Goal: Information Seeking & Learning: Learn about a topic

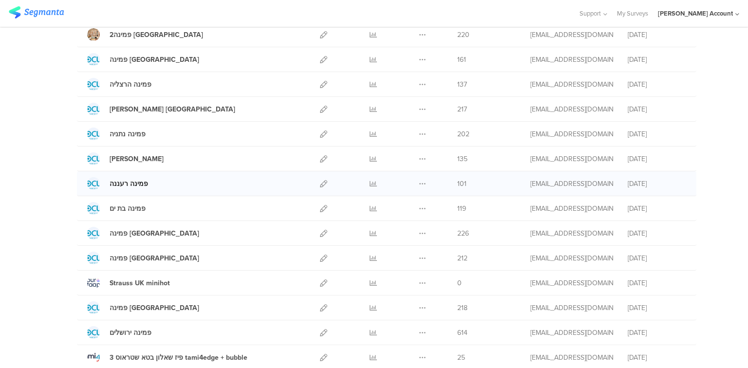
scroll to position [117, 0]
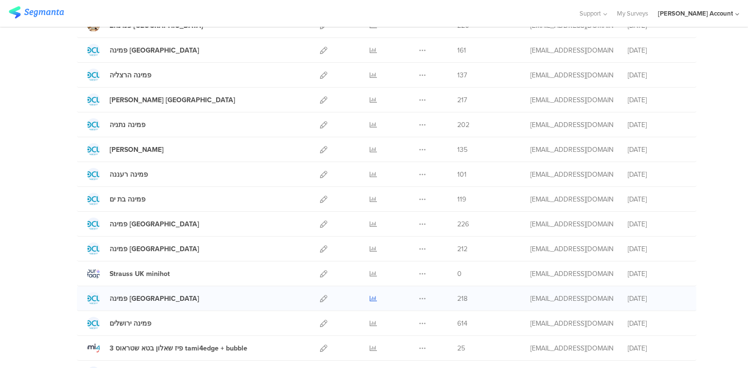
click at [371, 297] on icon at bounding box center [373, 298] width 7 height 7
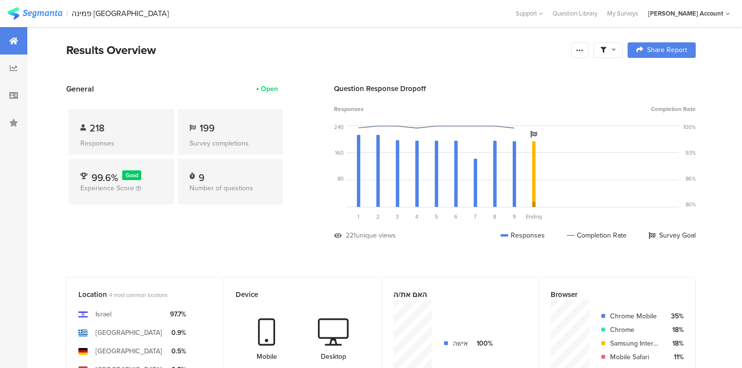
click at [204, 125] on span "199" at bounding box center [207, 128] width 15 height 15
click at [231, 128] on div "199" at bounding box center [230, 128] width 82 height 15
click at [100, 121] on span "218" at bounding box center [97, 128] width 15 height 15
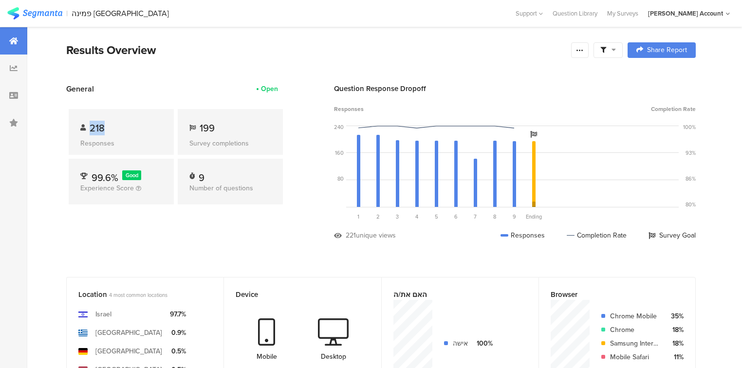
click at [100, 121] on span "218" at bounding box center [97, 128] width 15 height 15
click at [122, 118] on div "218 Responses" at bounding box center [121, 132] width 105 height 46
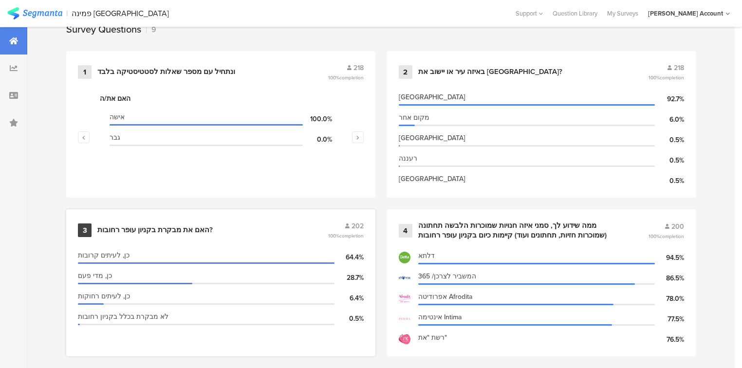
scroll to position [370, 0]
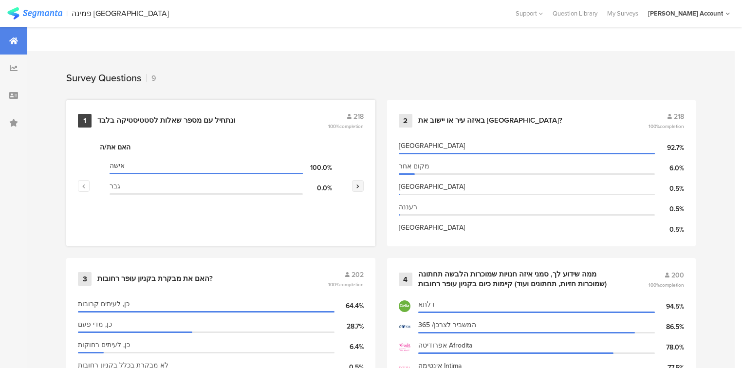
click at [355, 180] on button "button" at bounding box center [358, 186] width 12 height 12
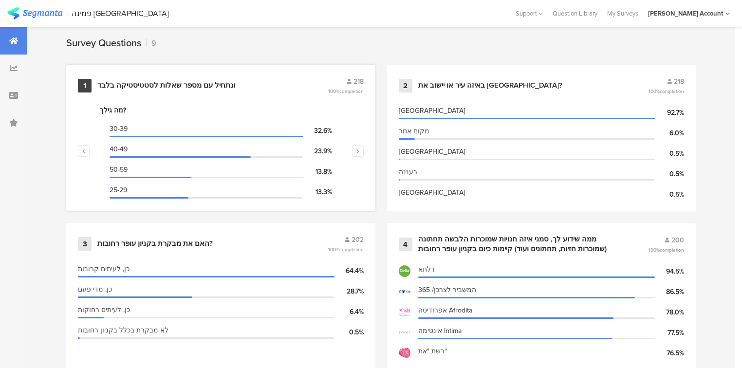
scroll to position [399, 0]
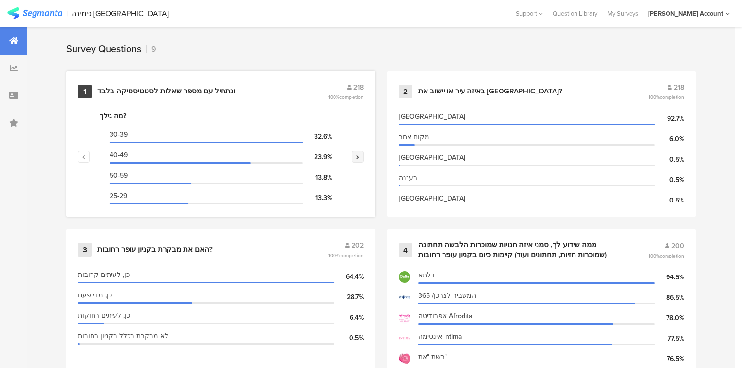
click at [359, 154] on icon "button" at bounding box center [357, 157] width 3 height 6
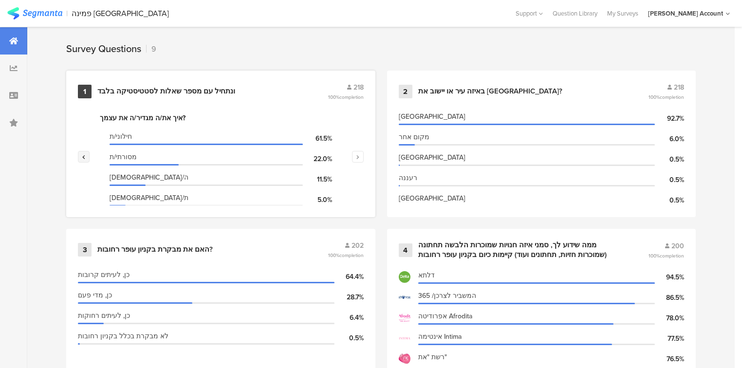
click at [83, 154] on icon "button" at bounding box center [83, 157] width 3 height 6
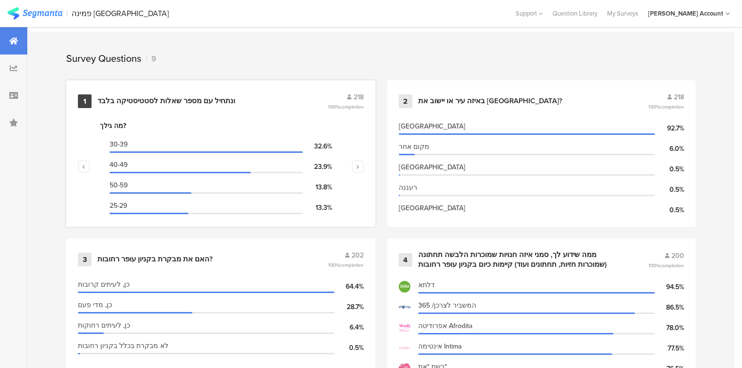
scroll to position [0, 0]
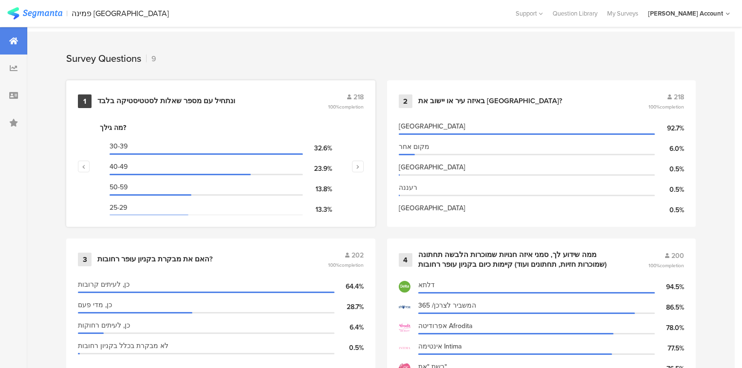
click at [187, 98] on div "ונתחיל עם מספר שאלות לסטטיסטיקה בלבד﻿﻿" at bounding box center [166, 101] width 138 height 10
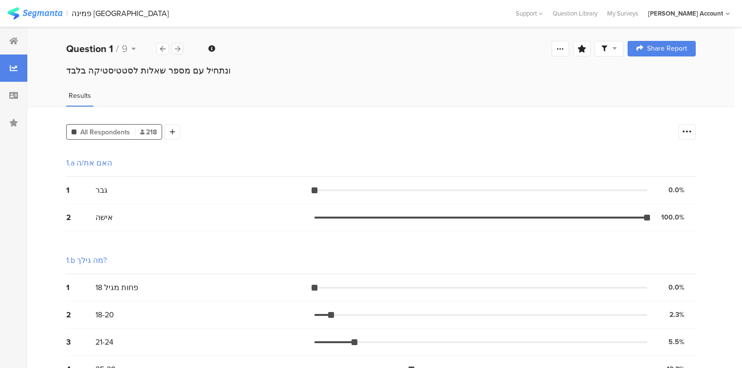
click at [179, 53] on div at bounding box center [177, 49] width 13 height 12
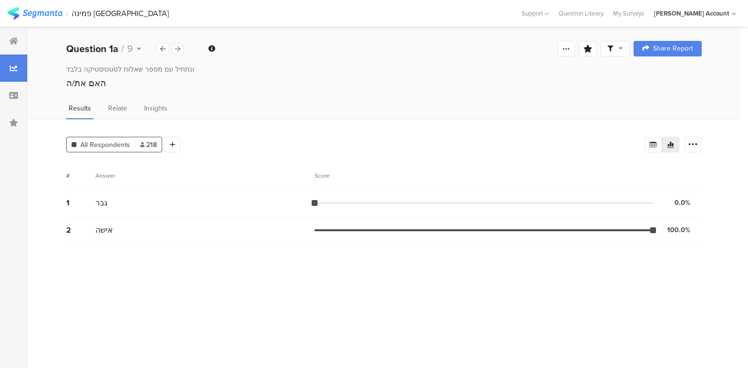
click at [180, 50] on div at bounding box center [177, 49] width 13 height 12
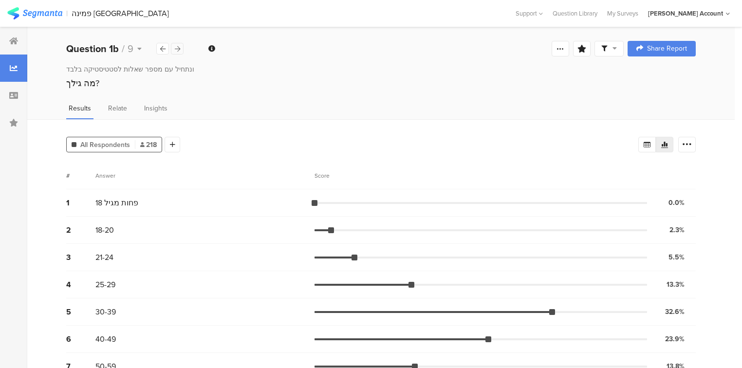
click at [180, 50] on div at bounding box center [177, 49] width 13 height 12
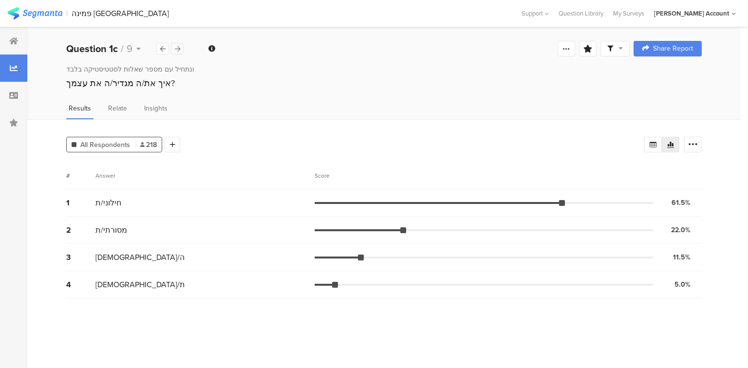
click at [180, 50] on div at bounding box center [177, 49] width 13 height 12
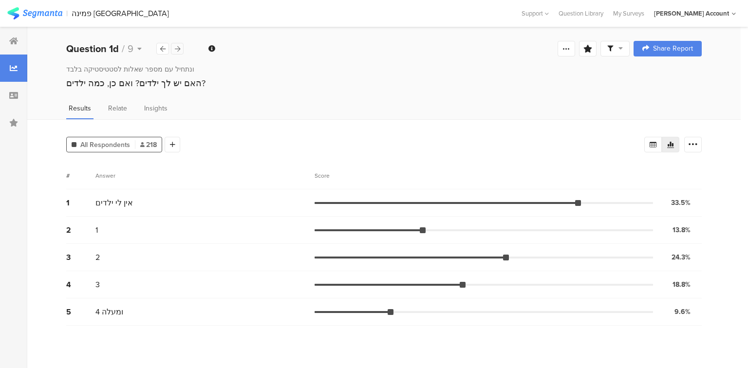
click at [180, 50] on div at bounding box center [177, 49] width 13 height 12
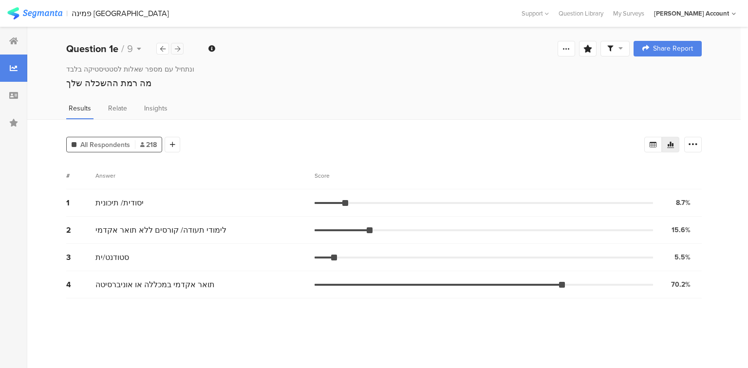
click at [180, 50] on div at bounding box center [177, 49] width 13 height 12
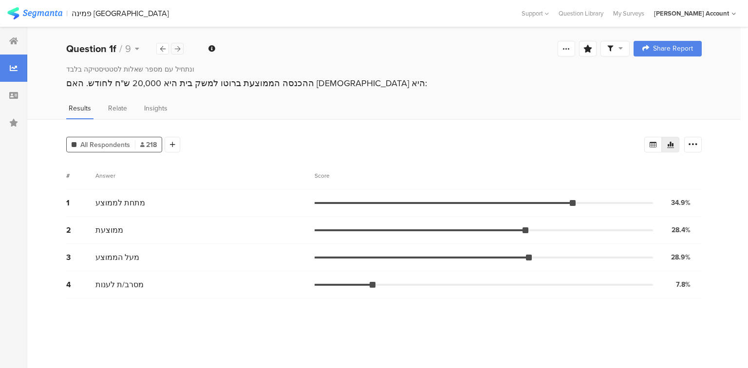
click at [180, 50] on div at bounding box center [177, 49] width 13 height 12
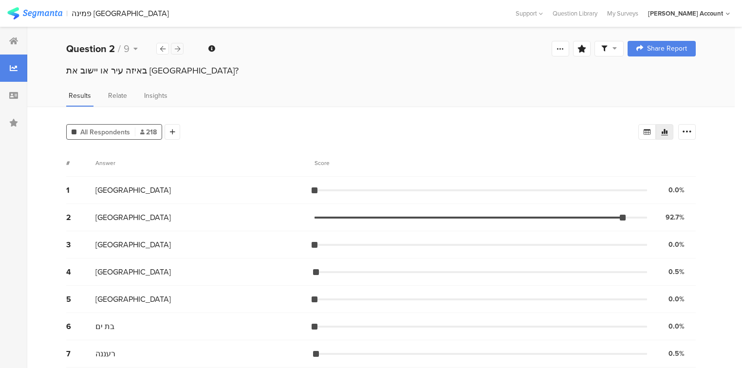
click at [180, 50] on div at bounding box center [177, 49] width 13 height 12
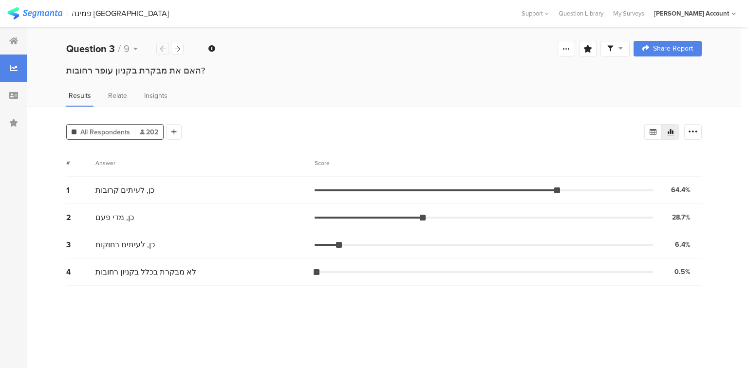
click at [163, 47] on icon at bounding box center [162, 49] width 5 height 6
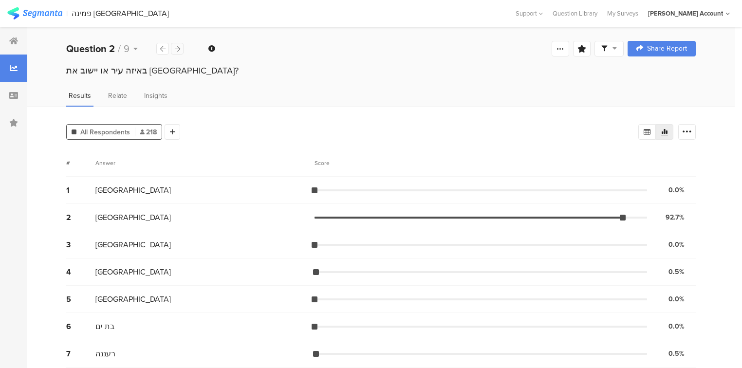
click at [175, 45] on div at bounding box center [177, 49] width 13 height 12
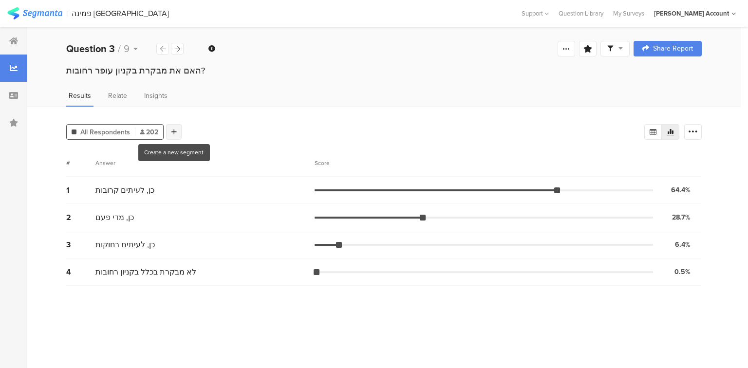
click at [179, 131] on div at bounding box center [174, 132] width 16 height 16
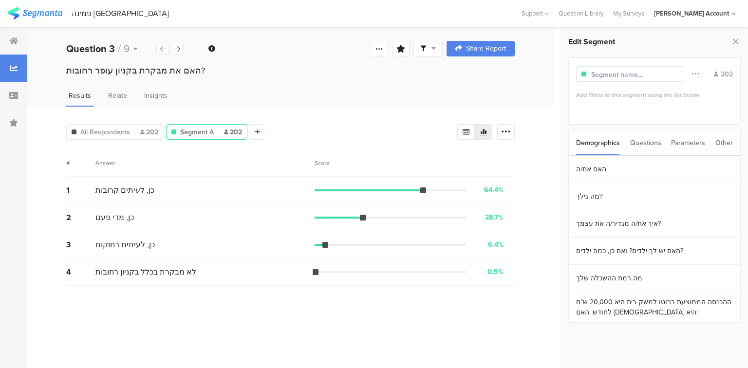
click at [653, 144] on div "Questions" at bounding box center [645, 142] width 31 height 25
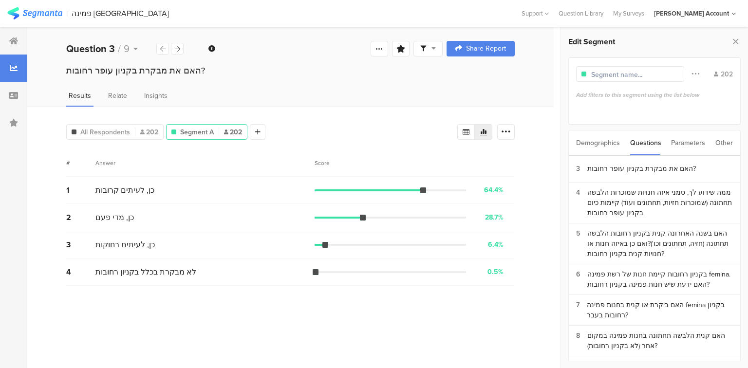
scroll to position [29, 0]
click at [619, 191] on div "ממה שידוע לך, סמני איזה חנויות שמוכרות הלבשה תחתונה (שמוכרות חזיות, תחתונים ועו…" at bounding box center [660, 201] width 146 height 31
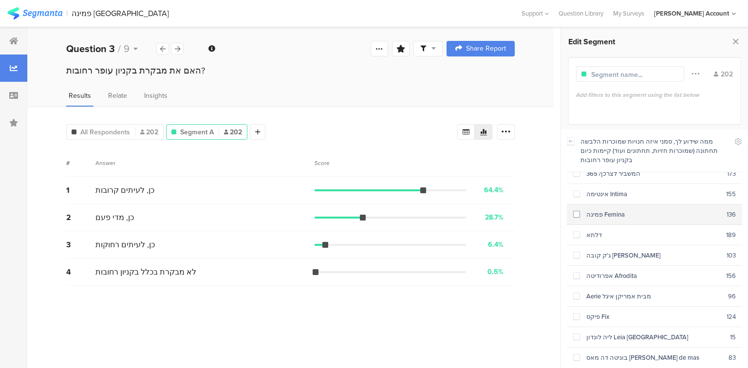
click at [575, 213] on span at bounding box center [576, 214] width 7 height 7
click at [136, 125] on div "All Respondents 202" at bounding box center [114, 132] width 97 height 16
click at [127, 134] on span "All Respondents" at bounding box center [105, 132] width 50 height 10
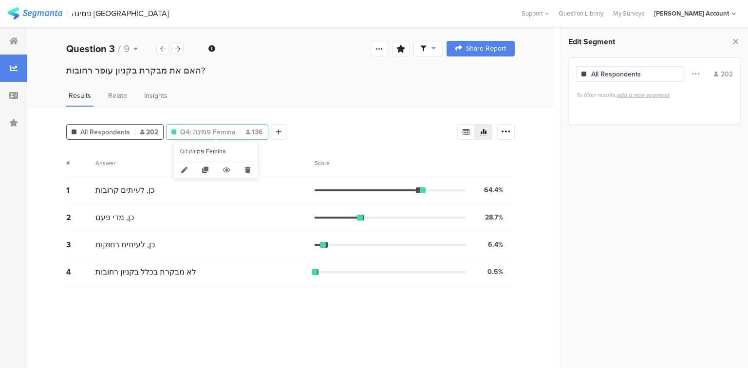
click at [222, 130] on span "Q4: פמינה Femina" at bounding box center [208, 132] width 56 height 10
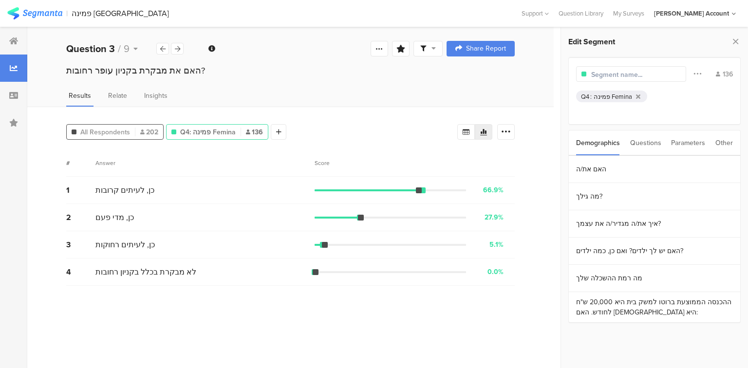
click at [152, 127] on span "202" at bounding box center [149, 132] width 18 height 10
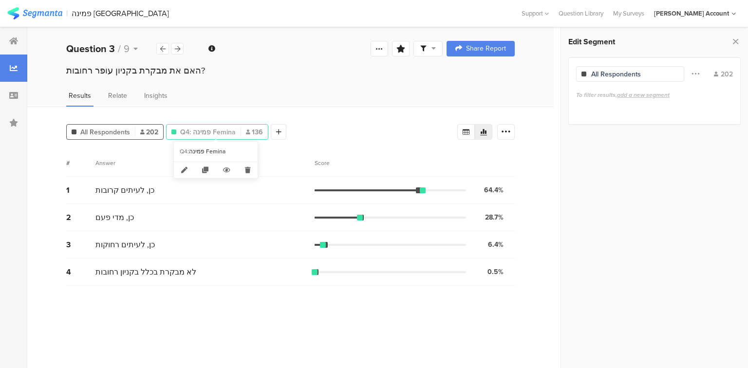
click at [204, 129] on span "Q4: פמינה Femina" at bounding box center [208, 132] width 56 height 10
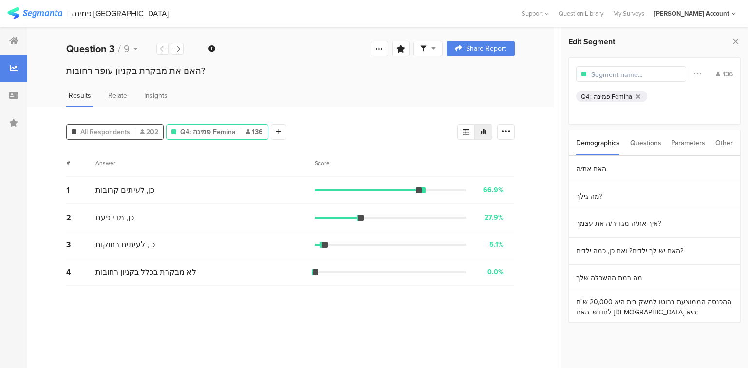
click at [140, 127] on span "202" at bounding box center [149, 132] width 18 height 10
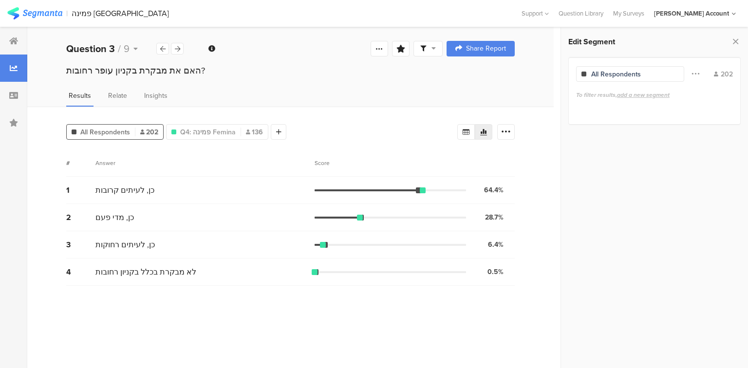
drag, startPoint x: 398, startPoint y: 80, endPoint x: 399, endPoint y: 74, distance: 5.6
click at [398, 80] on div "האם את מבקרת בקניון עופר רחובות?" at bounding box center [290, 79] width 526 height 31
click at [428, 50] on span at bounding box center [428, 48] width 16 height 9
click at [472, 76] on span at bounding box center [473, 77] width 15 height 8
click at [227, 167] on div "# Answer Score" at bounding box center [290, 162] width 448 height 27
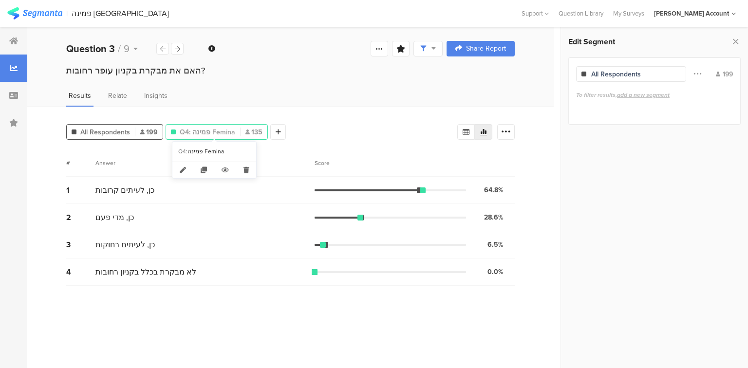
click at [228, 130] on span "Q4: פמינה Femina" at bounding box center [208, 132] width 56 height 10
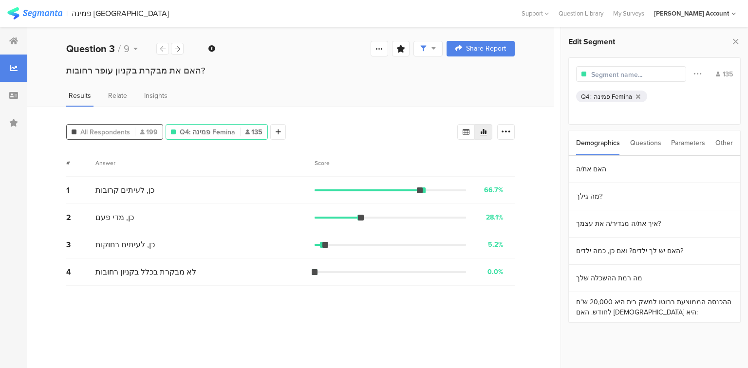
click at [128, 130] on span "All Respondents" at bounding box center [105, 132] width 50 height 10
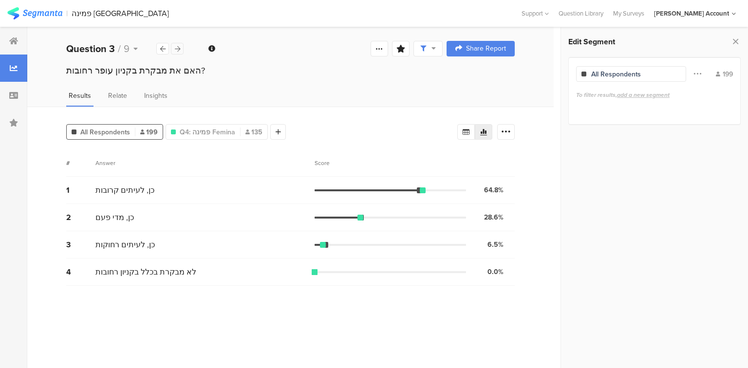
click at [178, 51] on icon at bounding box center [177, 49] width 5 height 6
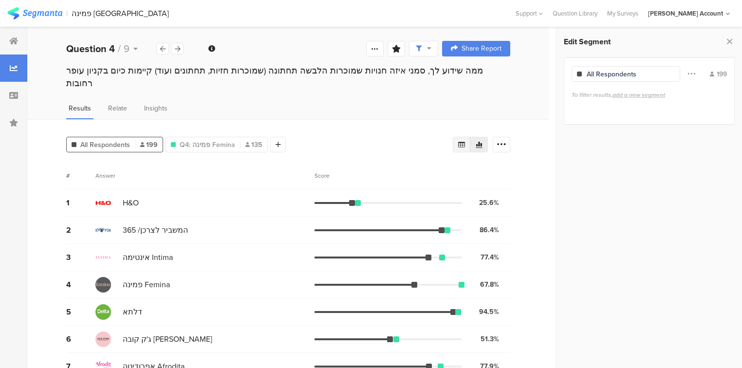
click at [464, 142] on icon at bounding box center [461, 145] width 7 height 6
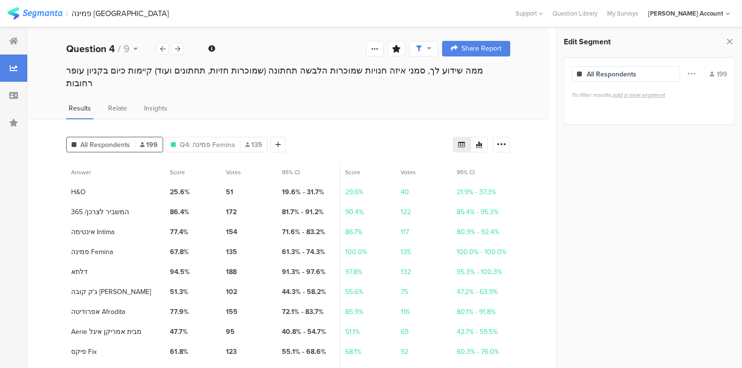
click at [465, 141] on icon at bounding box center [462, 145] width 8 height 8
click at [506, 140] on icon at bounding box center [502, 145] width 10 height 10
click at [419, 162] on span "Export as Excel" at bounding box center [412, 159] width 46 height 10
click at [160, 52] on div at bounding box center [162, 49] width 13 height 12
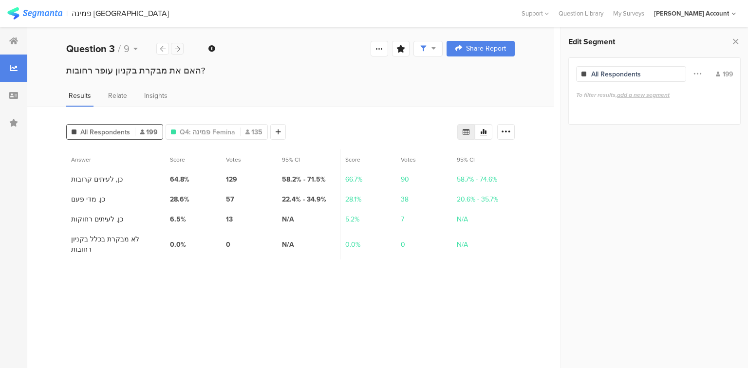
click at [179, 47] on icon at bounding box center [177, 49] width 5 height 6
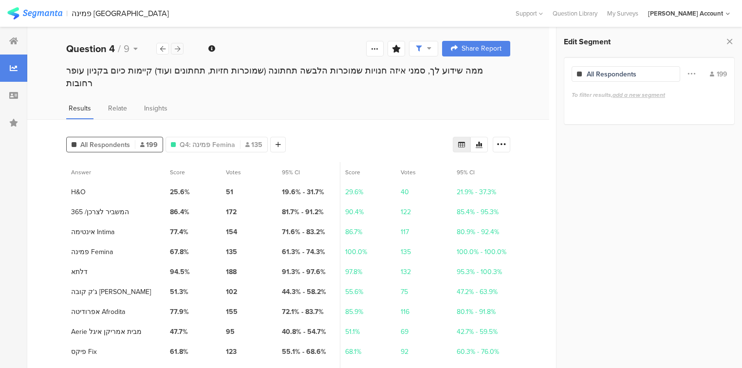
click at [179, 47] on icon at bounding box center [177, 49] width 5 height 6
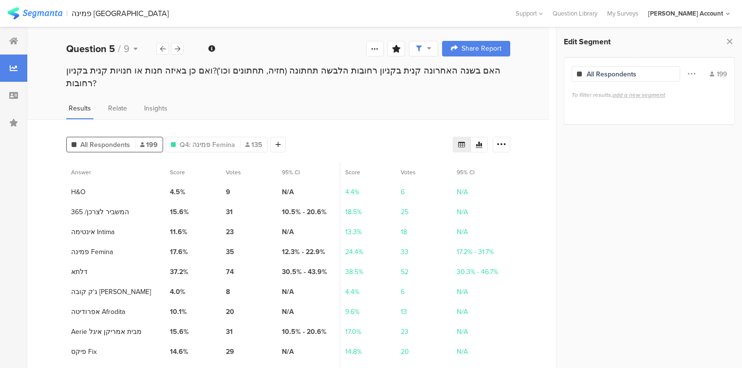
click at [465, 142] on icon at bounding box center [461, 145] width 7 height 6
click at [481, 141] on icon at bounding box center [479, 145] width 8 height 8
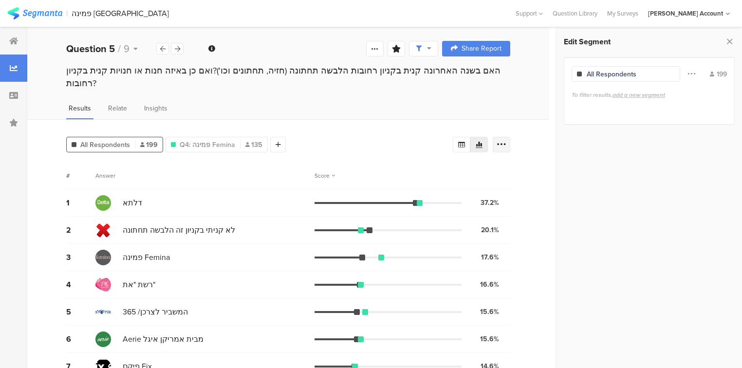
click at [506, 140] on icon at bounding box center [502, 145] width 10 height 10
click at [464, 137] on div at bounding box center [462, 145] width 18 height 16
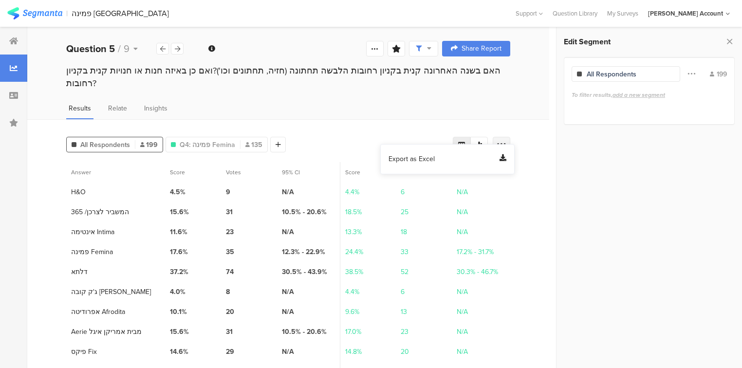
click at [502, 140] on icon at bounding box center [502, 145] width 10 height 10
click at [502, 138] on div at bounding box center [502, 145] width 18 height 16
click at [464, 157] on div "Export as Excel" at bounding box center [448, 159] width 118 height 10
click at [122, 140] on span "All Respondents" at bounding box center [105, 145] width 50 height 10
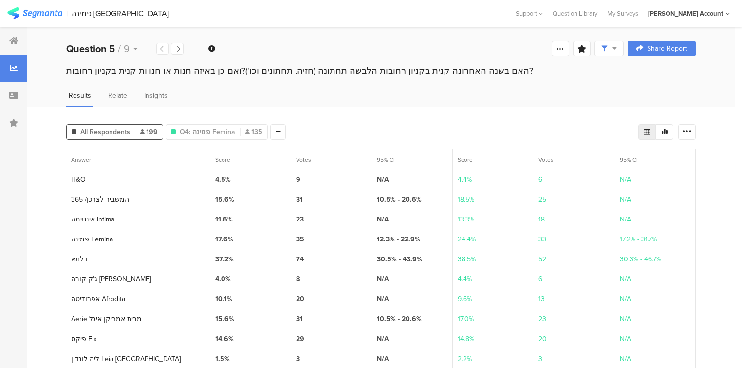
click at [650, 133] on icon at bounding box center [647, 132] width 7 height 6
click at [668, 131] on icon at bounding box center [665, 132] width 8 height 8
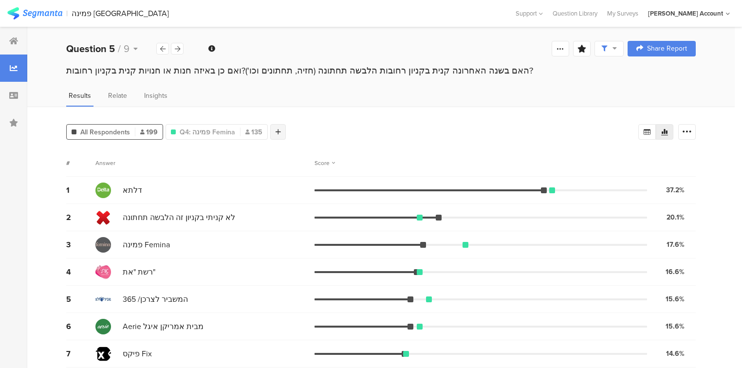
click at [278, 134] on div at bounding box center [278, 132] width 16 height 16
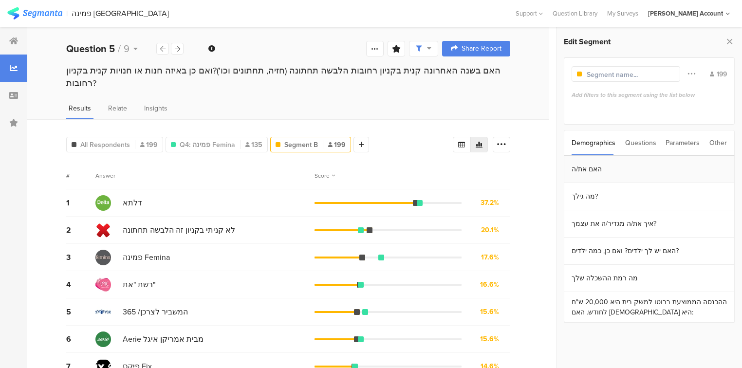
click at [587, 167] on section "האם את/ה" at bounding box center [649, 169] width 170 height 27
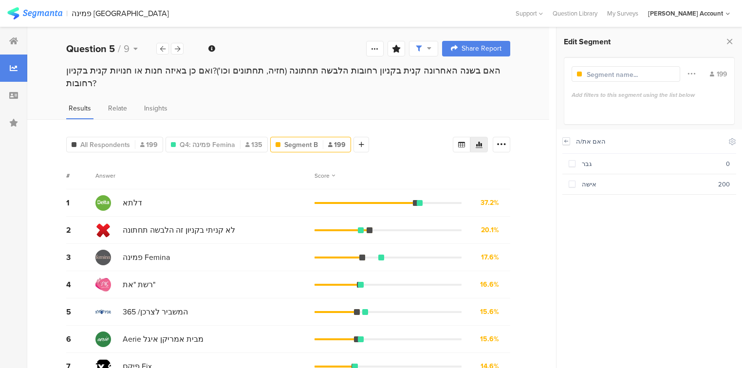
click at [565, 143] on icon at bounding box center [566, 141] width 7 height 8
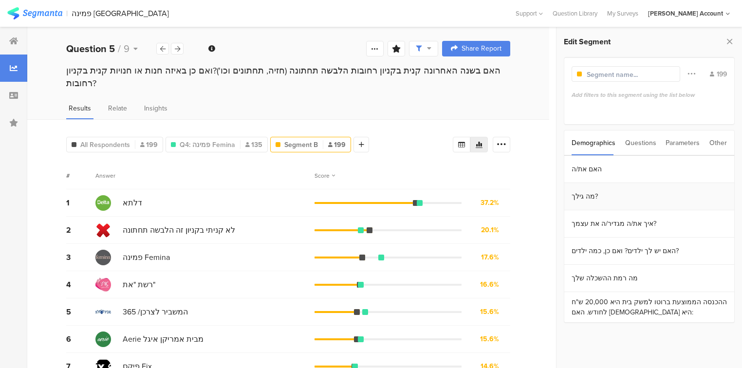
click at [585, 197] on section "מה גילך?" at bounding box center [649, 196] width 170 height 27
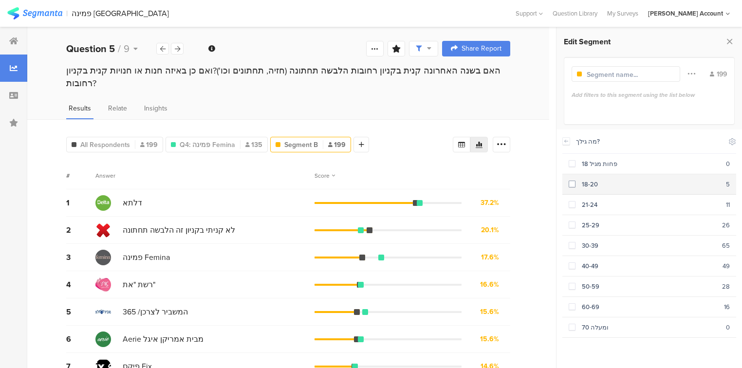
click at [575, 184] on div "18-20" at bounding box center [650, 184] width 150 height 9
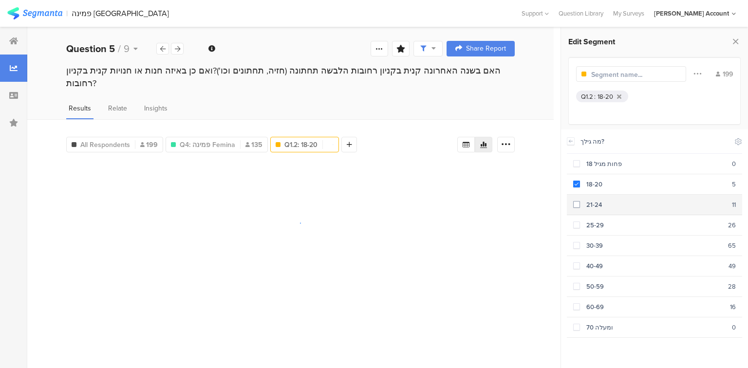
click at [578, 204] on span at bounding box center [576, 204] width 7 height 7
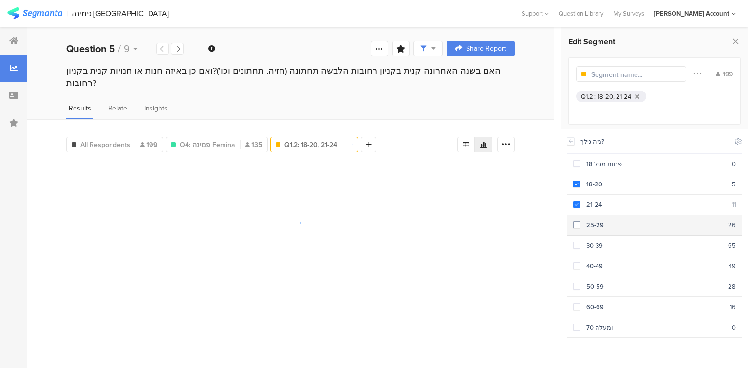
click at [577, 229] on section "25-29 26" at bounding box center [654, 225] width 175 height 20
click at [581, 244] on div "30-39" at bounding box center [654, 245] width 148 height 9
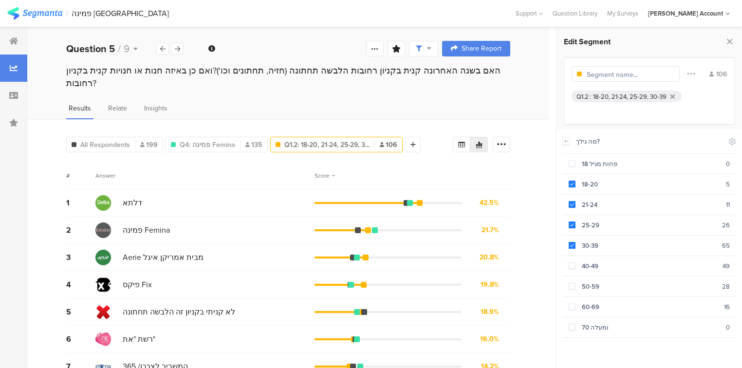
click at [619, 78] on input "text" at bounding box center [629, 75] width 85 height 10
type input "18-39"
click at [336, 137] on div at bounding box center [344, 145] width 16 height 16
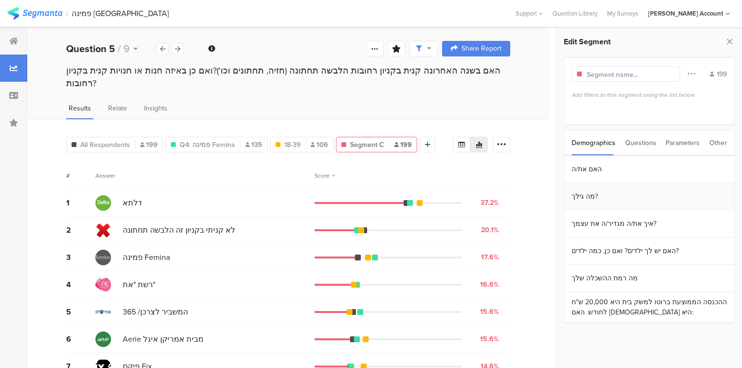
click at [580, 198] on section "מה גילך?" at bounding box center [649, 196] width 170 height 27
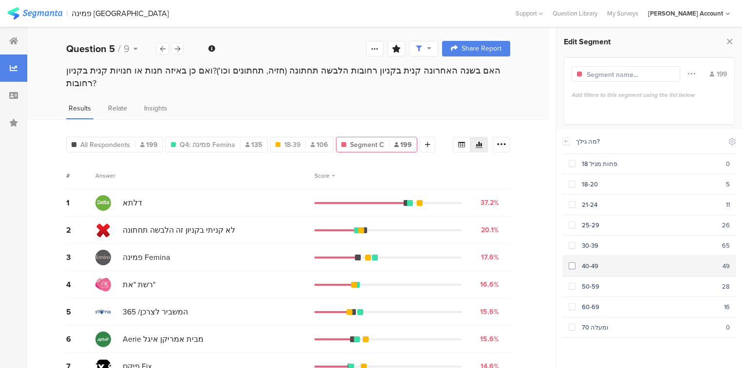
click at [572, 262] on span at bounding box center [572, 265] width 7 height 7
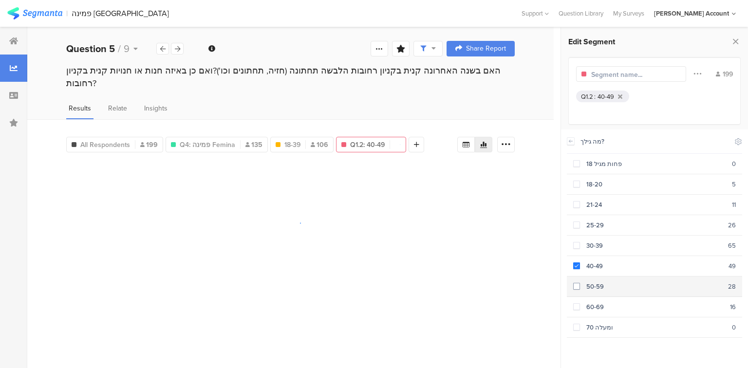
click at [576, 283] on span at bounding box center [576, 286] width 7 height 7
click at [579, 303] on span at bounding box center [576, 306] width 7 height 7
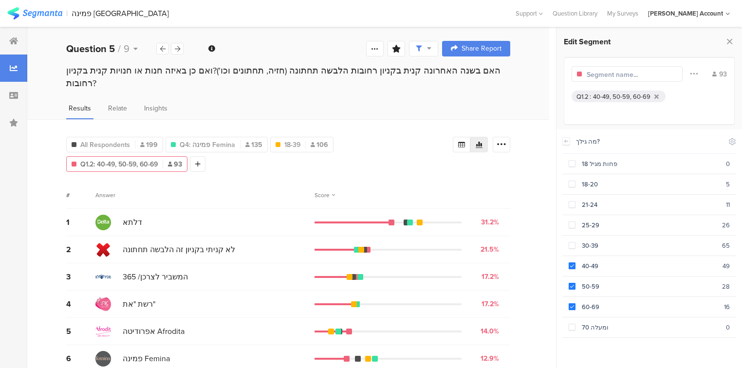
click at [633, 75] on input "text" at bounding box center [629, 75] width 85 height 10
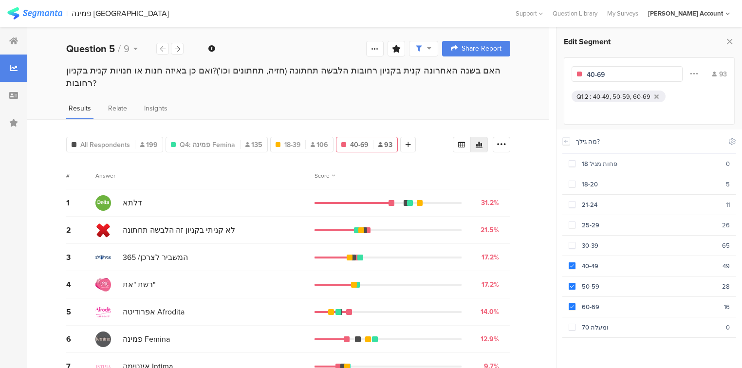
type input "40-69"
click at [407, 137] on div at bounding box center [408, 145] width 16 height 16
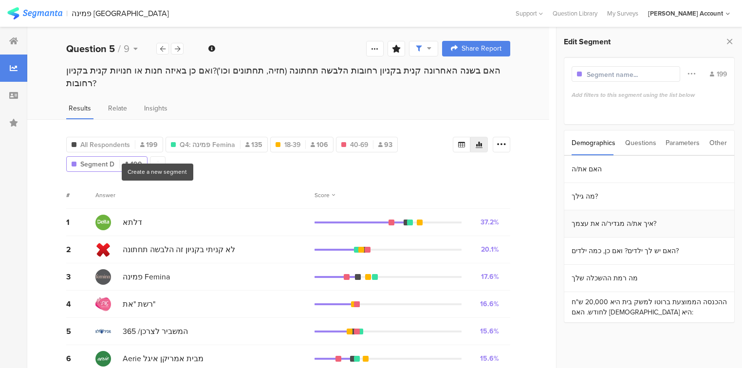
click at [593, 226] on section "איך את/ה מגדיר/ה את עצמך?" at bounding box center [649, 223] width 170 height 27
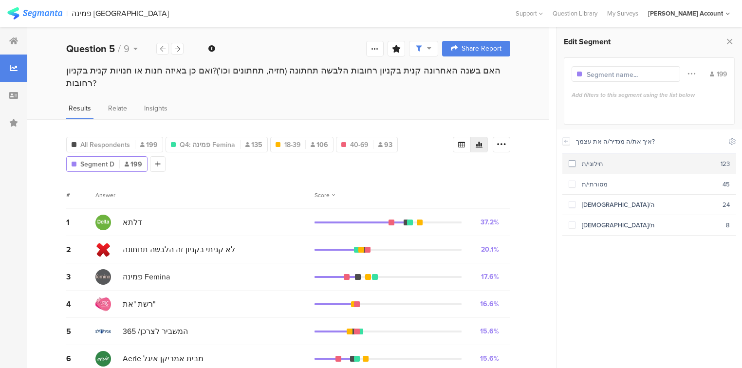
click at [572, 166] on span at bounding box center [572, 163] width 7 height 7
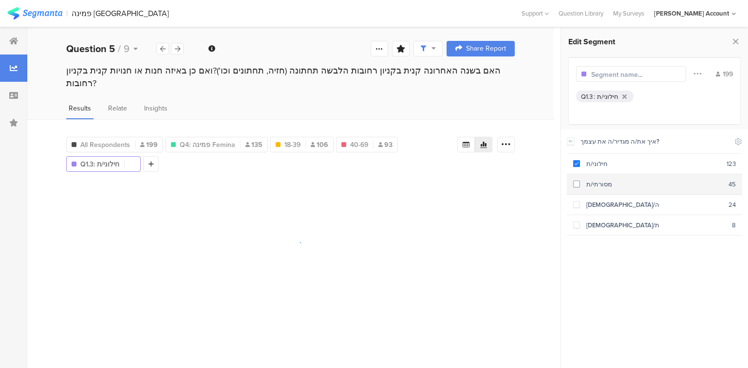
click at [575, 185] on span at bounding box center [576, 184] width 7 height 7
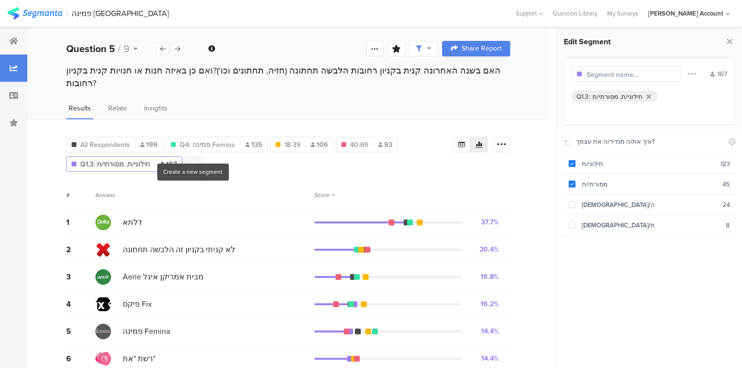
click at [197, 156] on div at bounding box center [193, 164] width 16 height 16
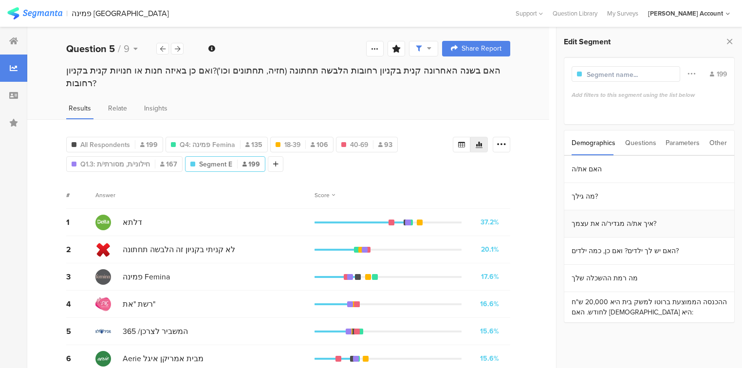
click at [588, 225] on section "איך את/ה מגדיר/ה את עצמך?" at bounding box center [649, 223] width 170 height 27
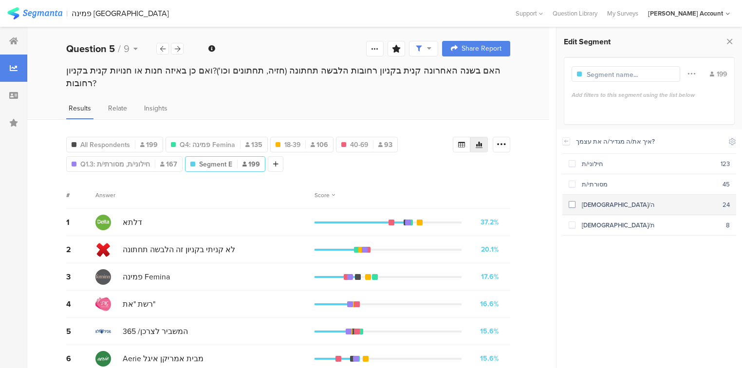
click at [575, 205] on div "דתי/ה" at bounding box center [648, 204] width 147 height 9
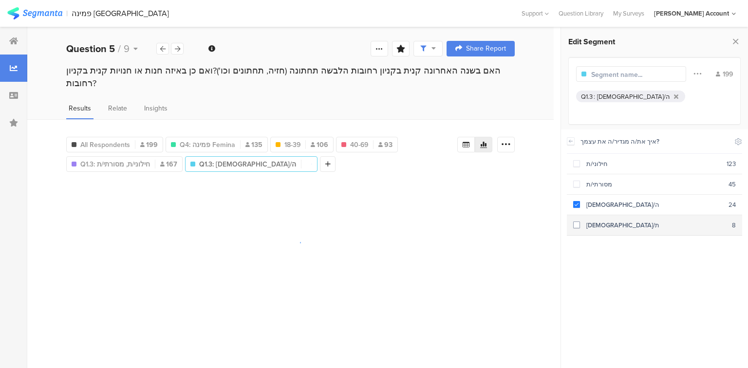
click at [576, 224] on span at bounding box center [576, 225] width 7 height 7
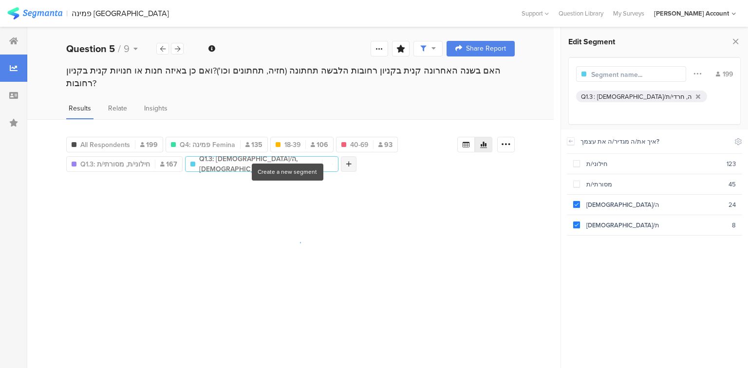
click at [341, 156] on div at bounding box center [349, 164] width 16 height 16
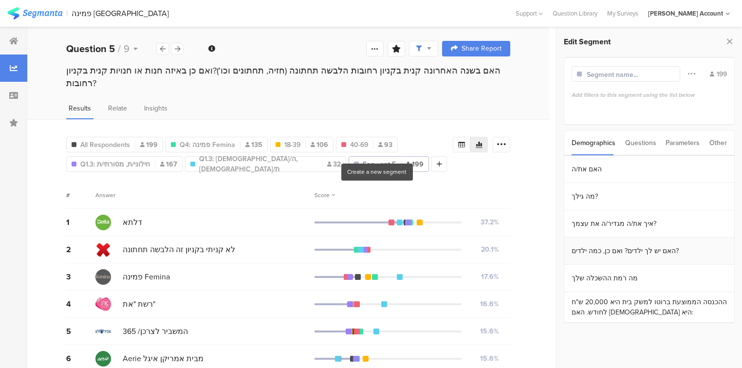
click at [608, 251] on section "האם יש לך ילדים? ואם כן, כמה ילדים?" at bounding box center [649, 251] width 170 height 27
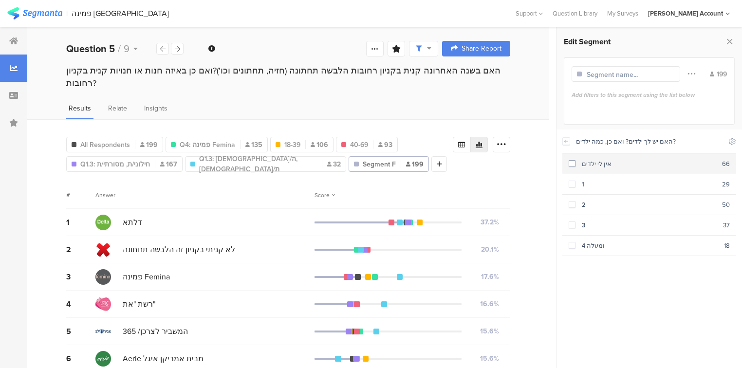
click at [569, 166] on span at bounding box center [572, 163] width 7 height 7
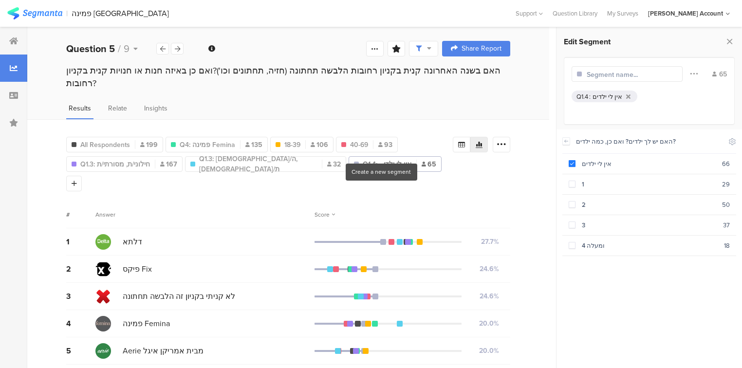
click at [82, 176] on div at bounding box center [74, 184] width 16 height 16
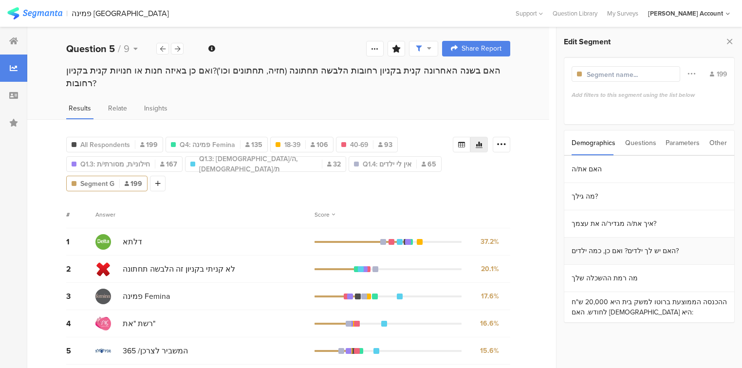
click at [604, 249] on section "האם יש לך ילדים? ואם כן, כמה ילדים?" at bounding box center [649, 251] width 170 height 27
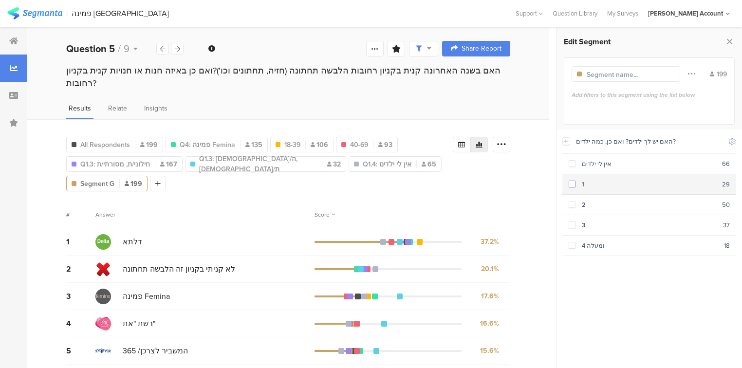
click at [570, 185] on span at bounding box center [572, 184] width 7 height 7
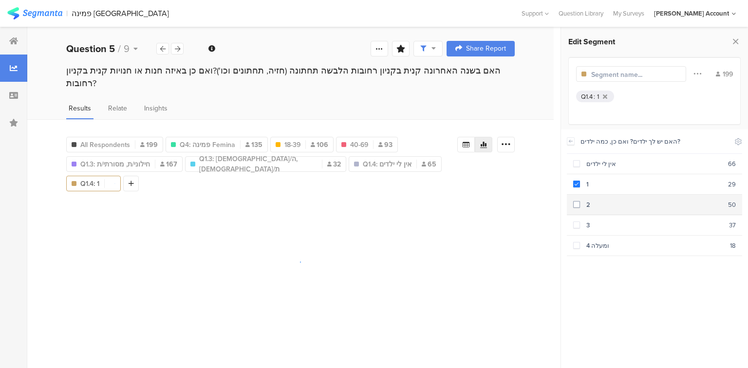
click at [575, 207] on span at bounding box center [576, 205] width 7 height 8
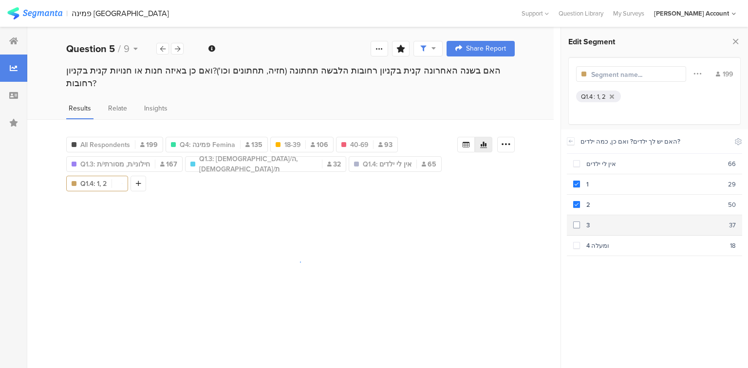
click at [580, 228] on section "3 37" at bounding box center [654, 225] width 175 height 20
click at [579, 242] on span at bounding box center [576, 245] width 7 height 7
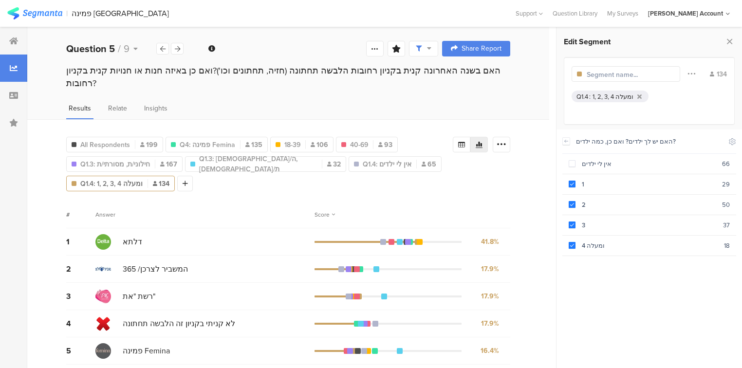
click at [600, 75] on input "text" at bounding box center [629, 75] width 85 height 10
type input "יש ילדים"
click at [457, 170] on div "All Respondents 199 Q4: פמינה Femina 135 18-39 106 40-69 93 Q1.3 : חילוני/ת, מס…" at bounding box center [288, 162] width 444 height 58
click at [144, 180] on icon at bounding box center [146, 183] width 5 height 7
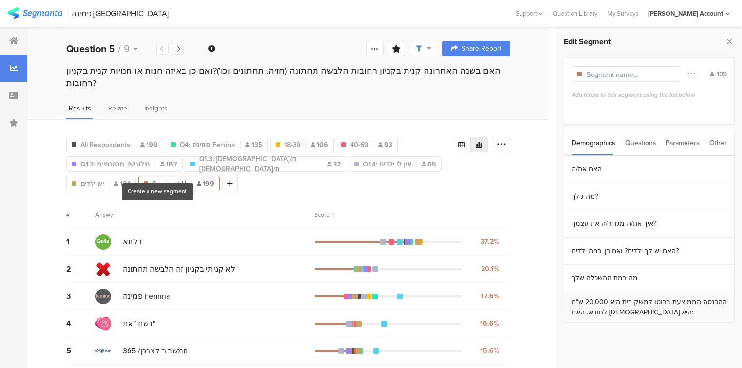
click at [601, 302] on section "ההכנסה הממוצעת ברוטו למשק בית היא 20,000 ש"ח לחודש. האם הכנסתכם היא:" at bounding box center [649, 307] width 170 height 31
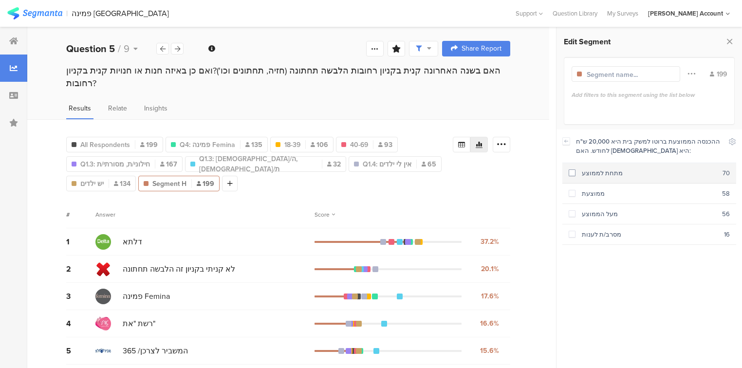
click at [572, 172] on span at bounding box center [572, 172] width 7 height 7
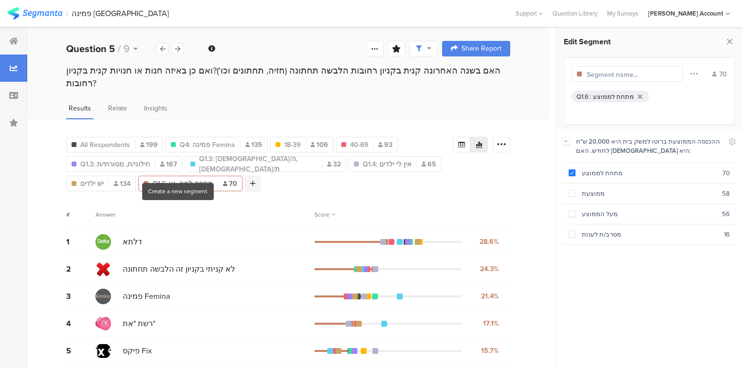
click at [250, 180] on icon at bounding box center [252, 183] width 5 height 7
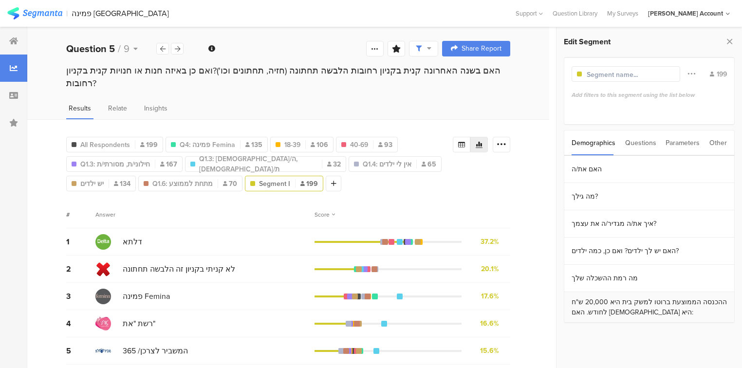
click at [609, 300] on section "ההכנסה הממוצעת ברוטו למשק בית היא 20,000 ש"ח לחודש. האם הכנסתכם היא:" at bounding box center [649, 307] width 170 height 31
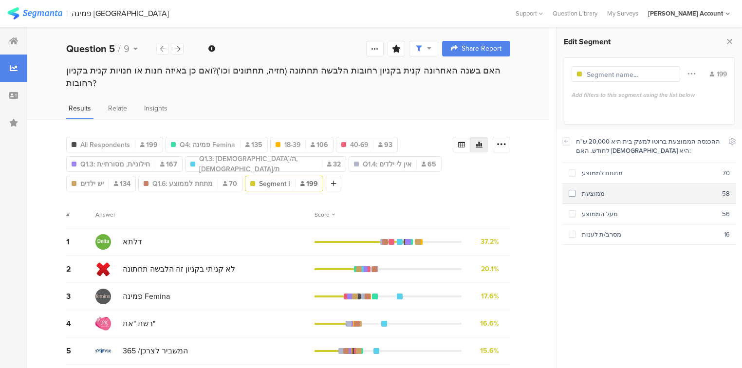
click at [575, 196] on div "ממוצעת" at bounding box center [648, 193] width 147 height 9
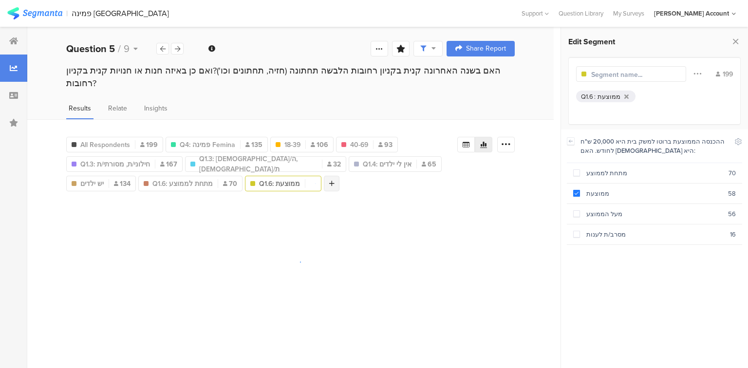
click at [324, 176] on div at bounding box center [332, 184] width 16 height 16
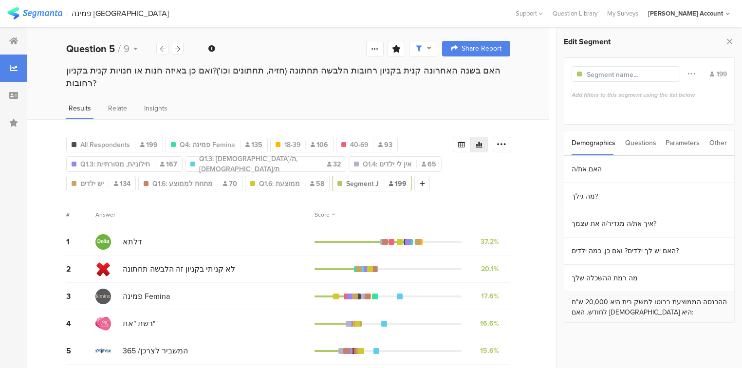
click at [597, 304] on section "ההכנסה הממוצעת ברוטו למשק בית היא 20,000 ש"ח לחודש. האם הכנסתכם היא:" at bounding box center [649, 307] width 170 height 31
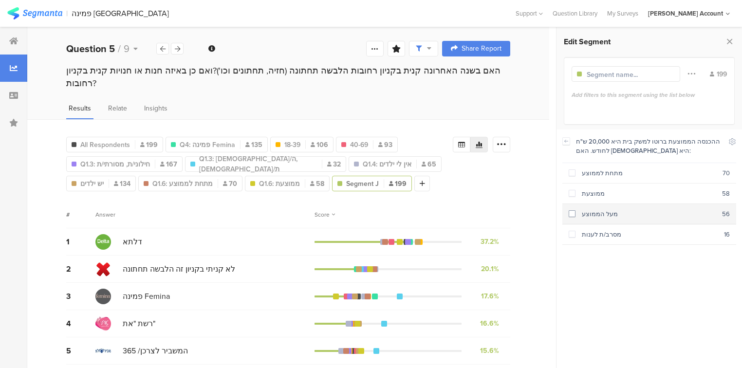
click at [575, 214] on div "מעל הממוצע" at bounding box center [648, 213] width 147 height 9
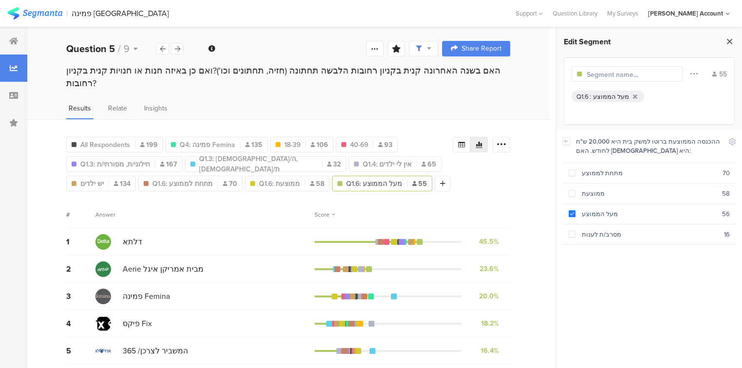
click at [727, 39] on icon at bounding box center [729, 42] width 10 height 14
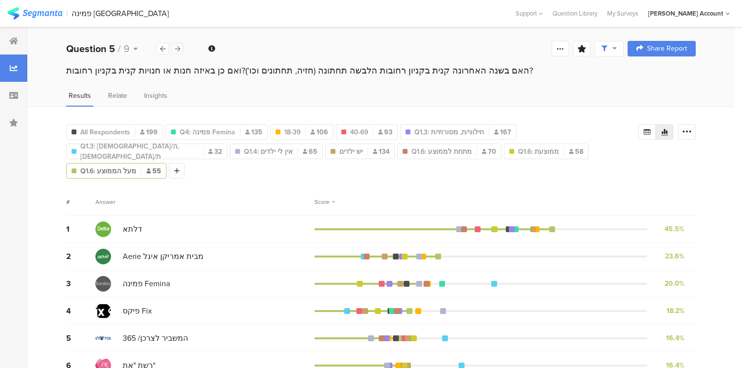
click at [179, 49] on icon at bounding box center [177, 49] width 5 height 6
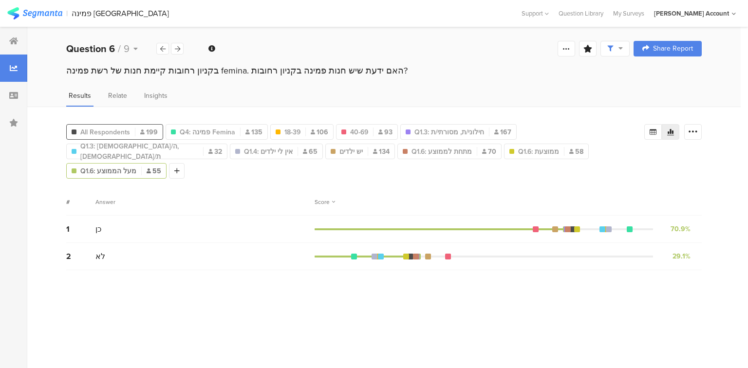
click at [130, 130] on div "All Respondents 199" at bounding box center [115, 132] width 96 height 10
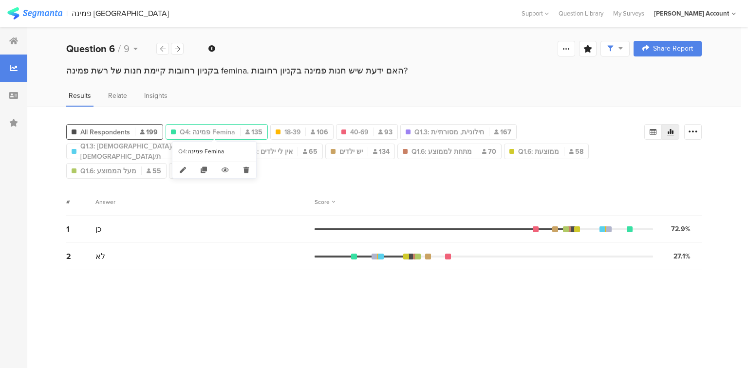
click at [204, 132] on span "Q4: פמינה Femina" at bounding box center [208, 132] width 56 height 10
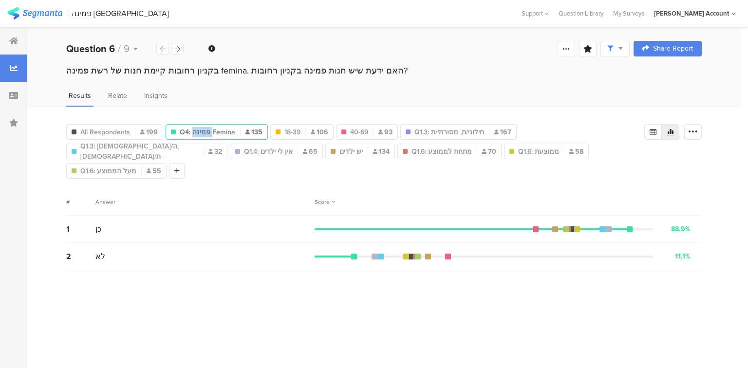
click at [204, 132] on span "Q4: פמינה Femina" at bounding box center [208, 132] width 56 height 10
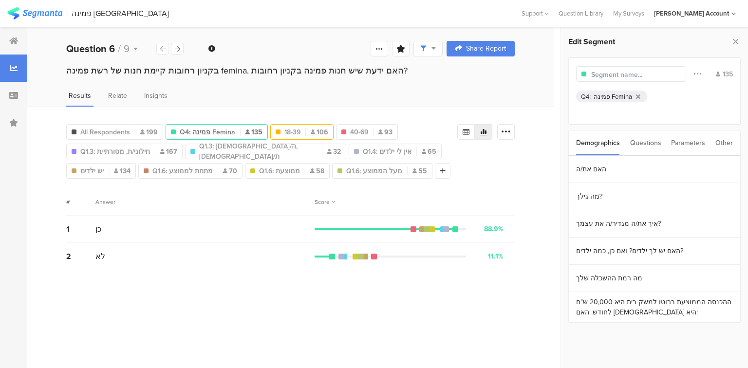
click at [299, 128] on div "18-39 106" at bounding box center [302, 132] width 62 height 10
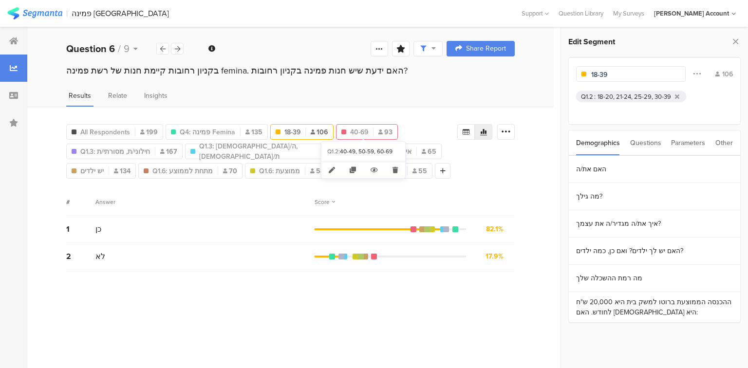
click at [344, 132] on div "40-69 93" at bounding box center [366, 132] width 61 height 10
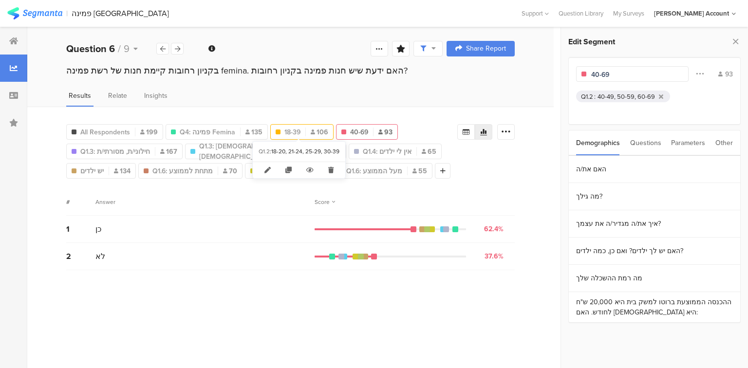
click at [294, 130] on span "18-39" at bounding box center [292, 132] width 16 height 10
click at [344, 129] on div "40-69 93" at bounding box center [366, 132] width 61 height 10
type input "40-69"
click at [114, 148] on span "Q1.3: חילוני/ת, מסורתי/ת" at bounding box center [115, 152] width 70 height 10
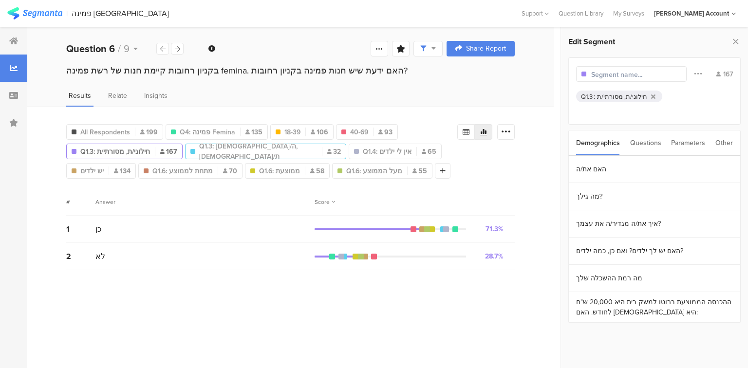
click at [236, 155] on div "Q1.3: דתי/ה, חרדי/ת 32" at bounding box center [265, 152] width 161 height 16
click at [242, 149] on span "Q1.3: דתי/ה, חרדי/ת" at bounding box center [258, 151] width 118 height 20
click at [363, 152] on span "Q1.4: אין לי ילדים" at bounding box center [387, 152] width 49 height 10
click at [104, 166] on span "יש ילדים" at bounding box center [91, 171] width 23 height 10
type input "יש ילדים"
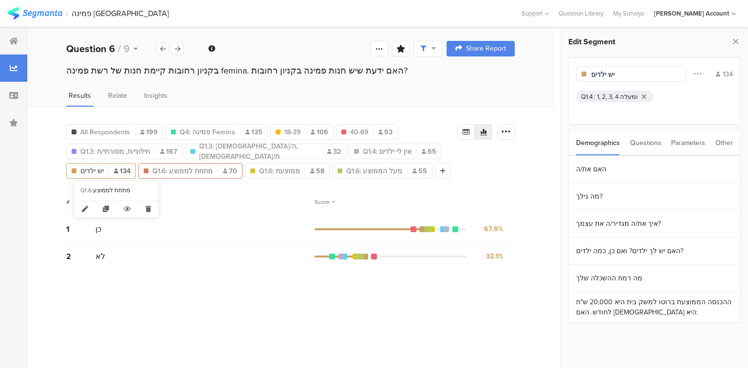
click at [152, 173] on span "Q1.6: מתחת לממוצע" at bounding box center [182, 171] width 60 height 10
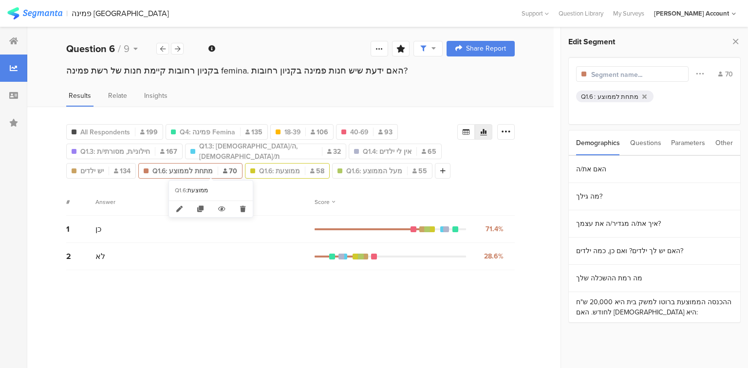
click at [310, 167] on span "58" at bounding box center [317, 171] width 14 height 10
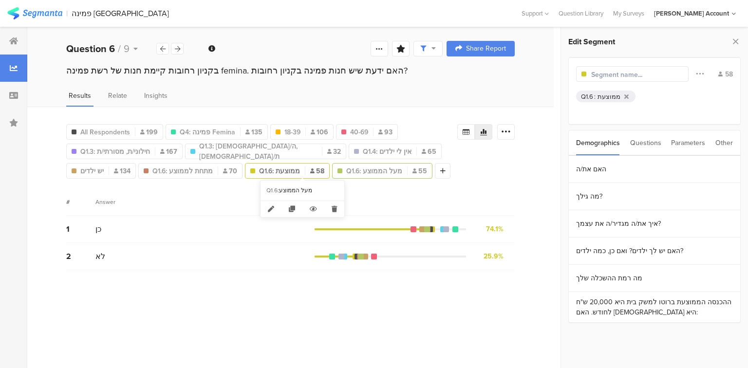
click at [346, 168] on span "Q1.6: מעל הממוצע" at bounding box center [374, 171] width 56 height 10
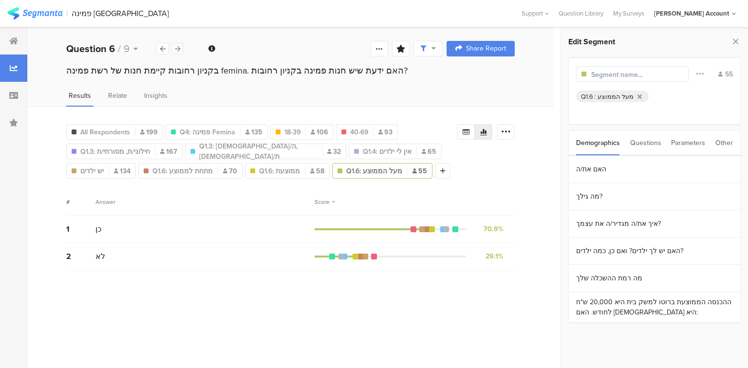
click at [179, 51] on icon at bounding box center [177, 49] width 5 height 6
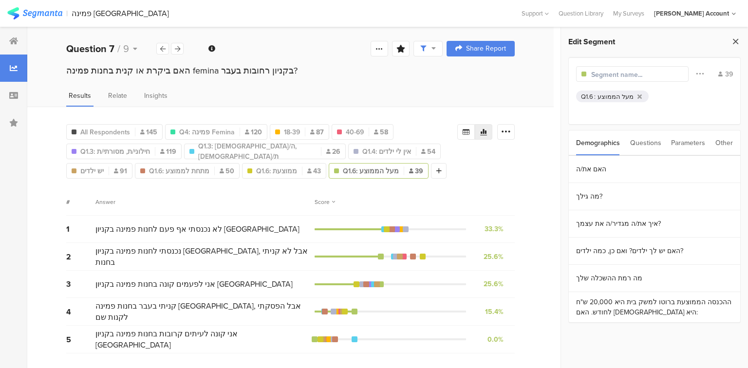
click at [732, 39] on icon at bounding box center [735, 42] width 10 height 14
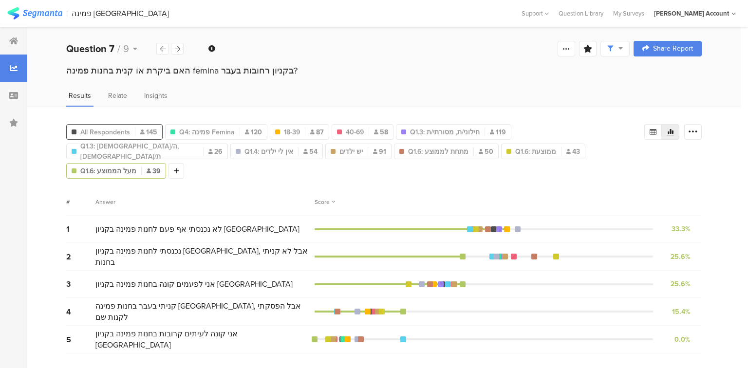
click at [130, 135] on div "All Respondents 145" at bounding box center [114, 132] width 96 height 16
click at [124, 128] on span "All Respondents" at bounding box center [105, 132] width 50 height 10
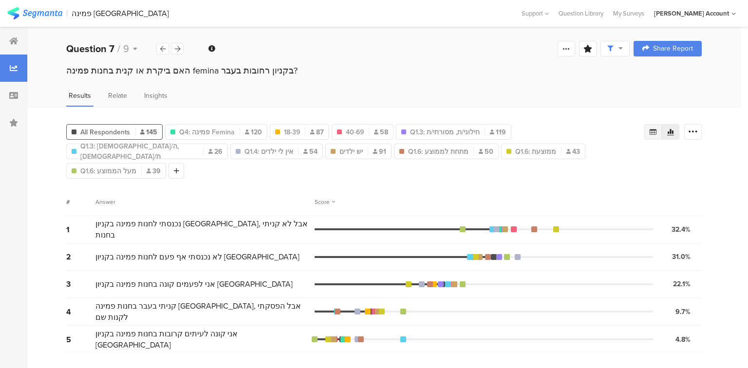
click at [652, 132] on icon at bounding box center [653, 132] width 8 height 8
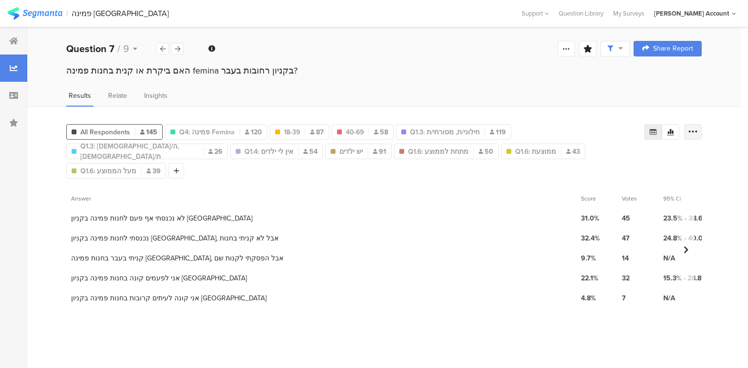
click at [691, 131] on icon at bounding box center [693, 132] width 10 height 10
click at [678, 157] on div "Export as Excel" at bounding box center [634, 159] width 118 height 10
click at [165, 47] on icon at bounding box center [162, 49] width 5 height 6
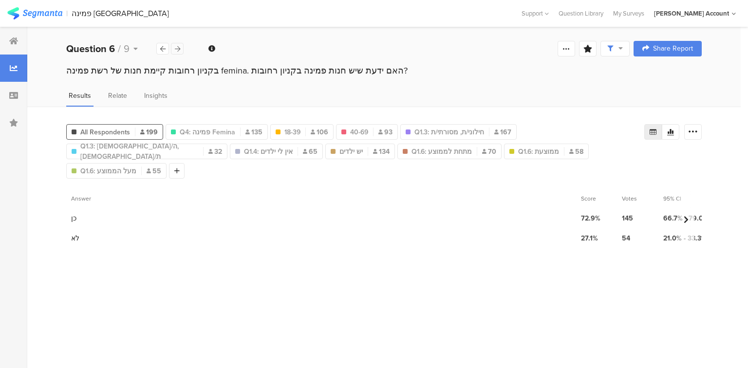
click at [175, 48] on icon at bounding box center [177, 49] width 5 height 6
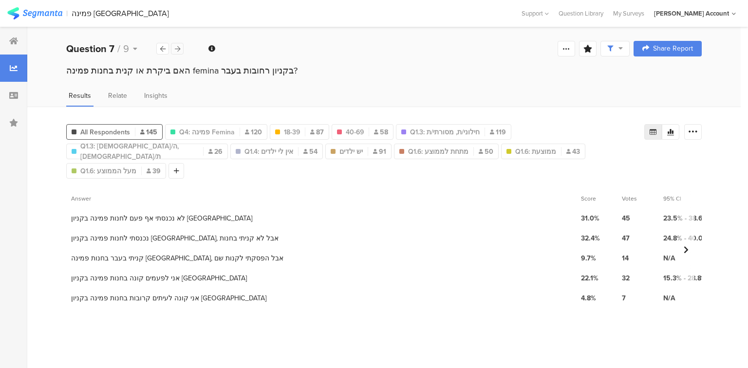
click at [179, 46] on icon at bounding box center [177, 49] width 5 height 6
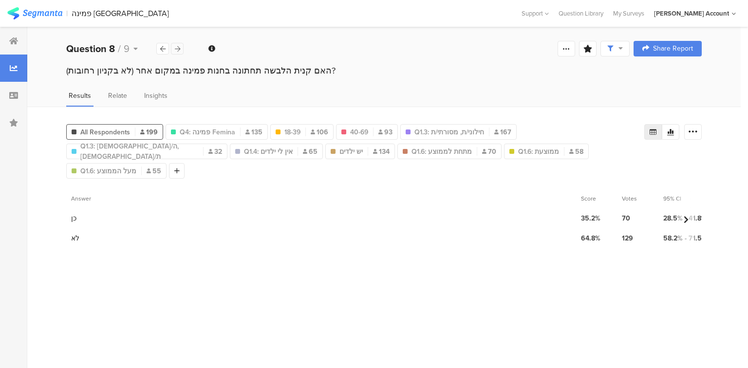
click at [177, 52] on icon at bounding box center [177, 49] width 5 height 6
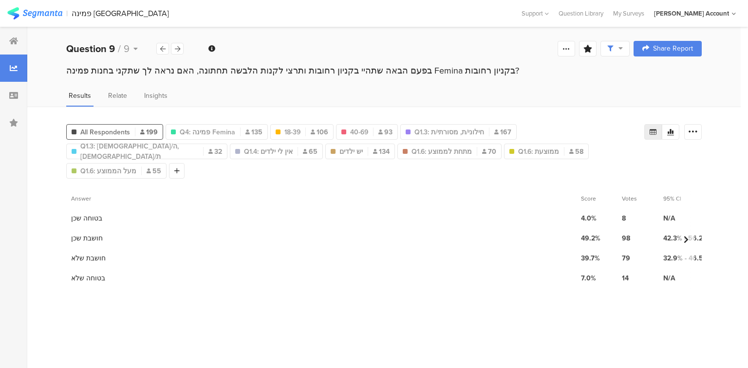
click at [659, 129] on div at bounding box center [653, 132] width 18 height 16
click at [653, 135] on div at bounding box center [653, 132] width 18 height 16
click at [656, 131] on icon at bounding box center [653, 132] width 8 height 8
drag, startPoint x: 697, startPoint y: 131, endPoint x: 689, endPoint y: 142, distance: 13.6
click at [698, 131] on div at bounding box center [693, 132] width 18 height 16
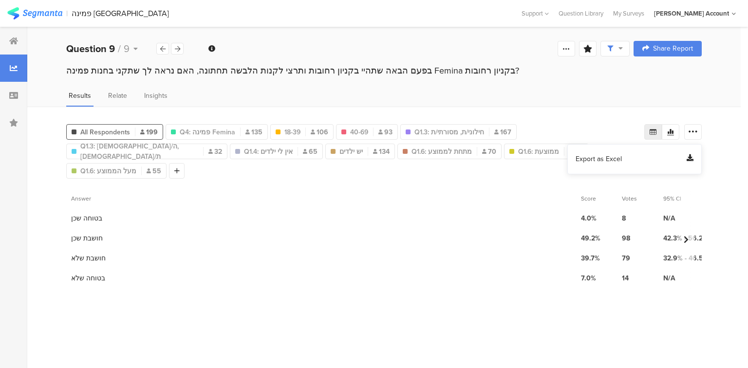
click at [659, 159] on div "Export as Excel" at bounding box center [634, 159] width 118 height 10
